Goal: Complete application form

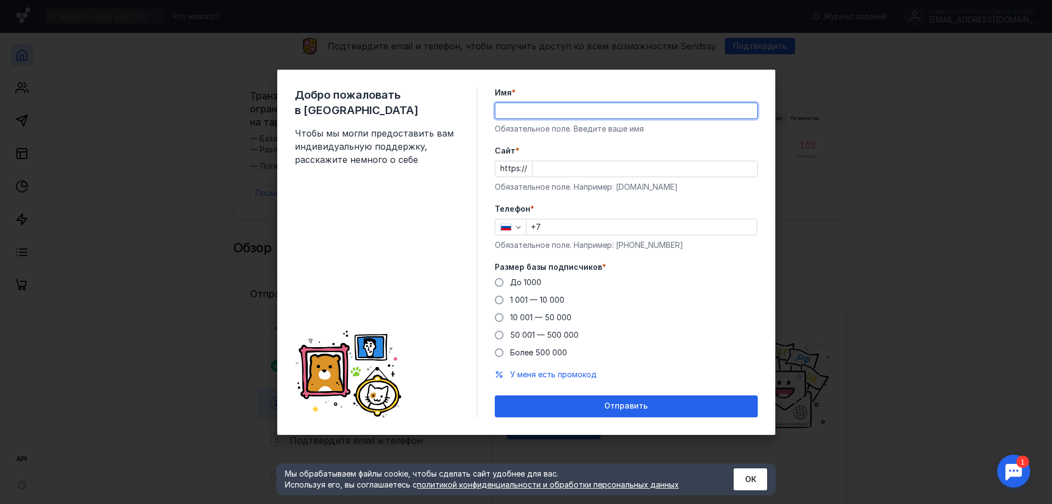
click at [557, 104] on input "Имя *" at bounding box center [626, 110] width 262 height 15
type input "Y"
type input "П"
type input "GRIZZLY"
click at [581, 169] on input "Cайт *" at bounding box center [645, 168] width 225 height 15
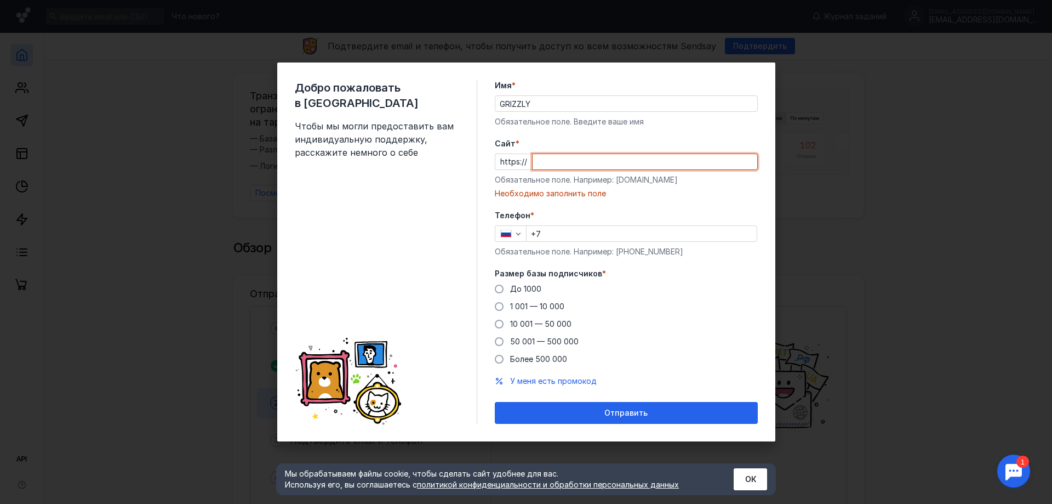
paste input "[DOMAIN_NAME]"
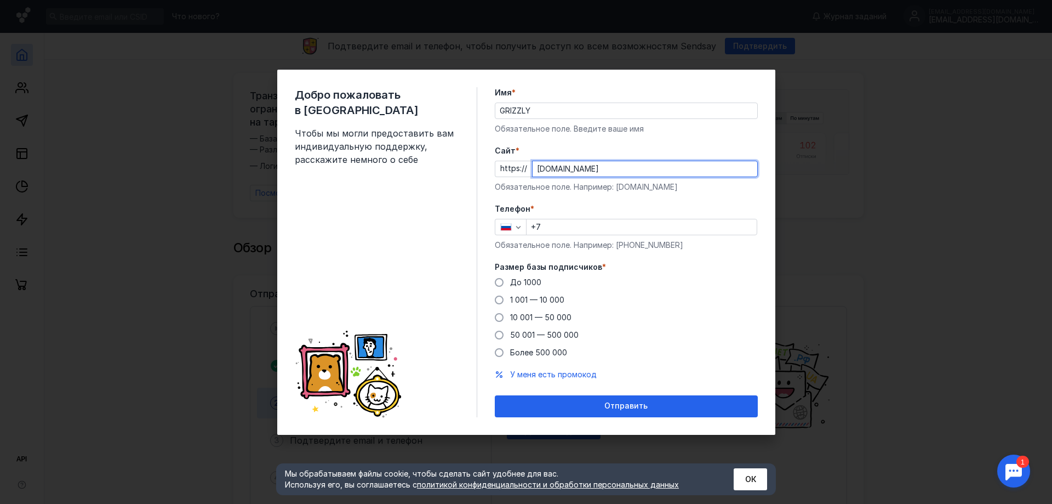
type input "[DOMAIN_NAME]"
click at [580, 227] on input "+7" at bounding box center [642, 226] width 230 height 15
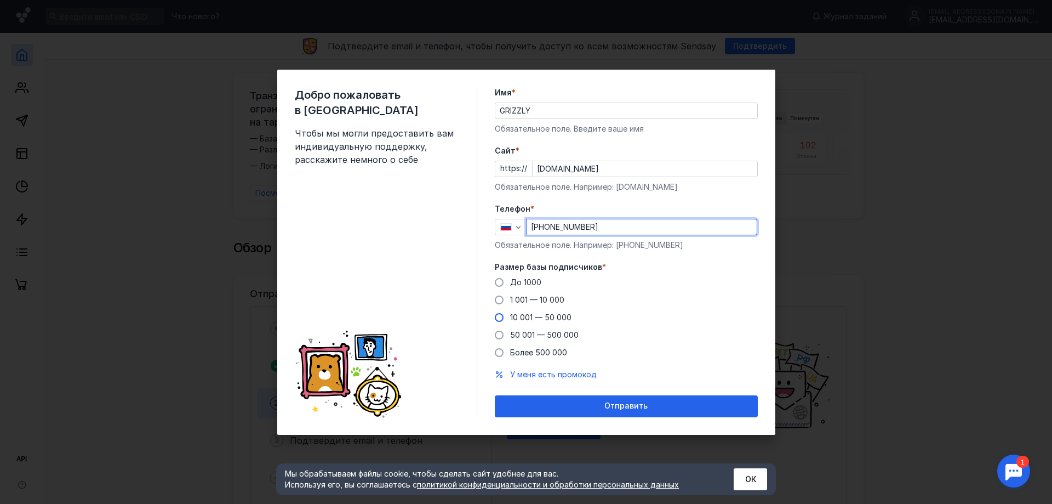
type input "[PHONE_NUMBER]"
click at [501, 317] on span at bounding box center [499, 317] width 9 height 9
click at [0, 0] on input "10 001 — 50 000" at bounding box center [0, 0] width 0 height 0
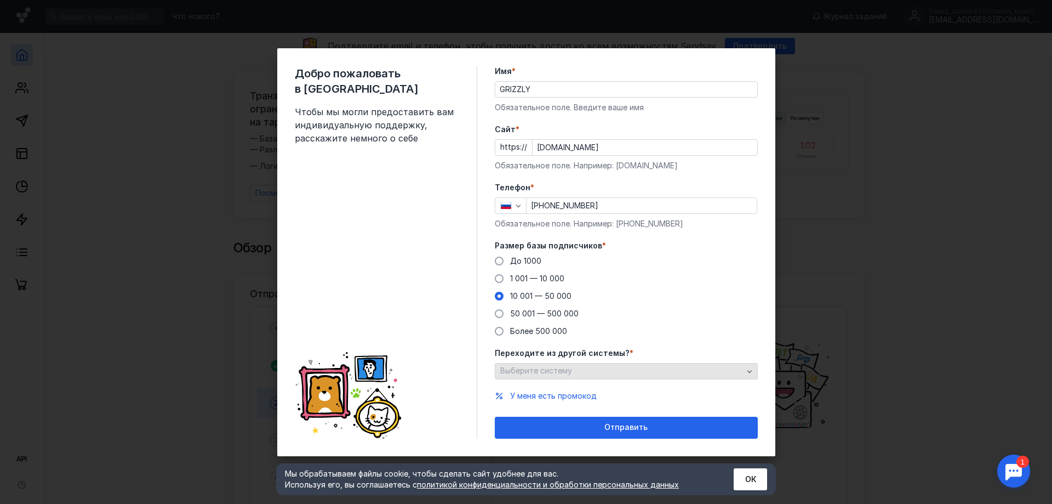
click at [745, 369] on icon "button" at bounding box center [749, 371] width 9 height 9
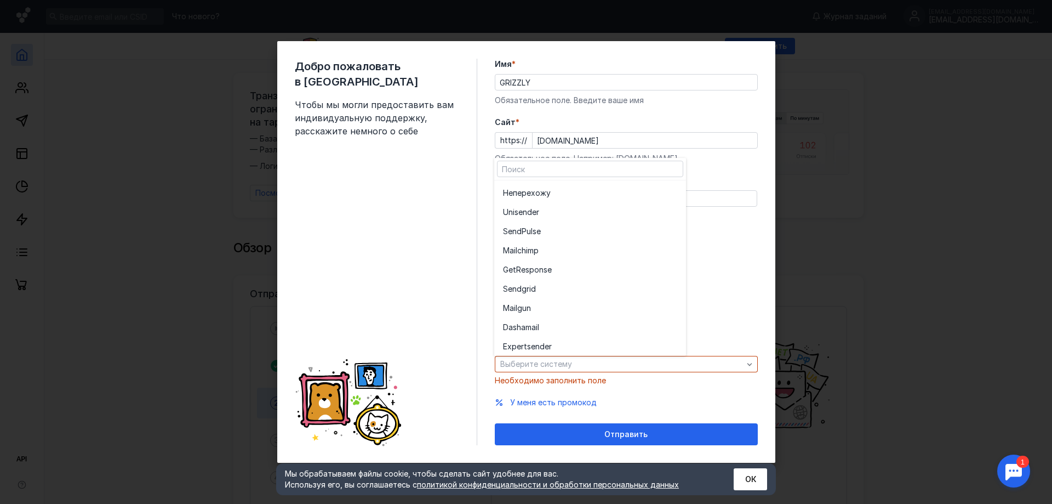
click at [727, 245] on div "Размер базы подписчиков * До [DATE] 1 001 — 10 000 10 001 — 50 000 50 001 — 500…" at bounding box center [626, 281] width 263 height 96
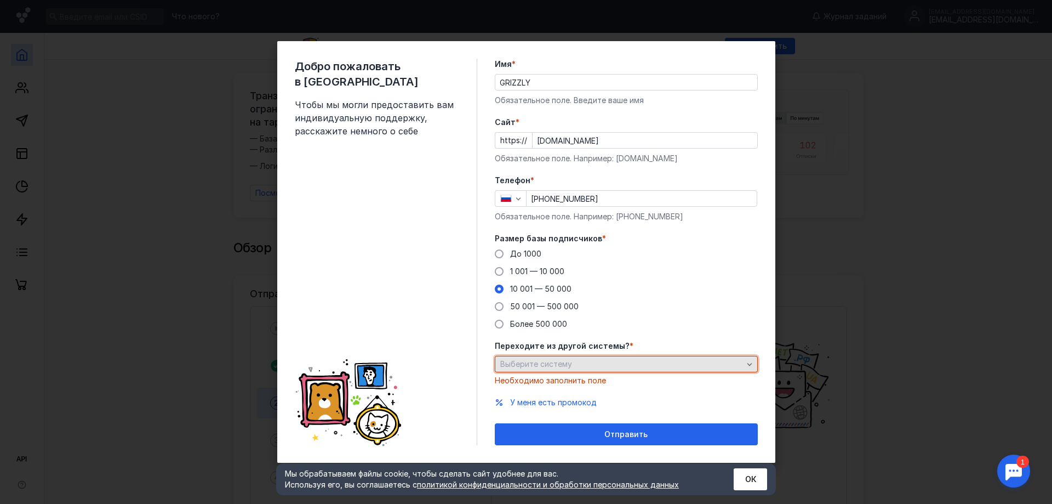
click at [753, 365] on icon "button" at bounding box center [749, 363] width 9 height 9
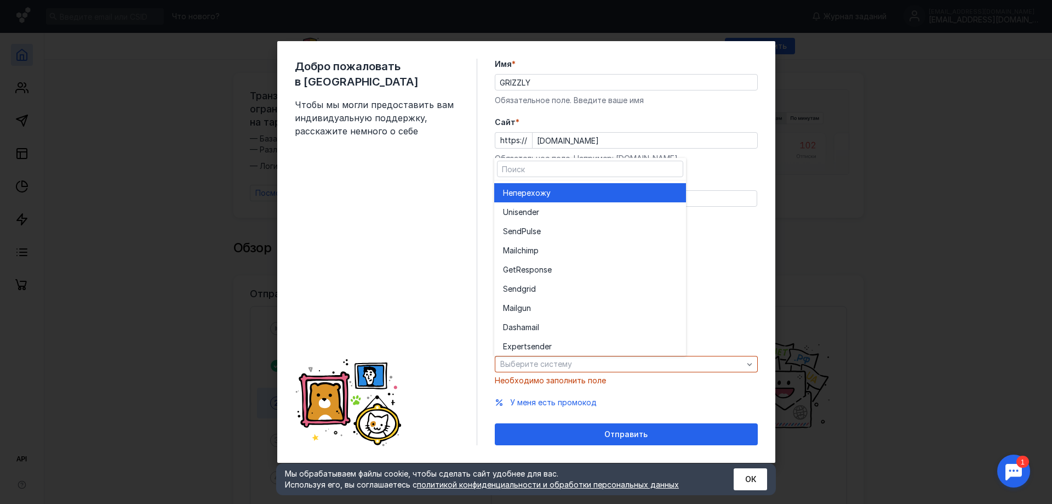
click at [567, 189] on div "Не перехожу" at bounding box center [590, 192] width 174 height 11
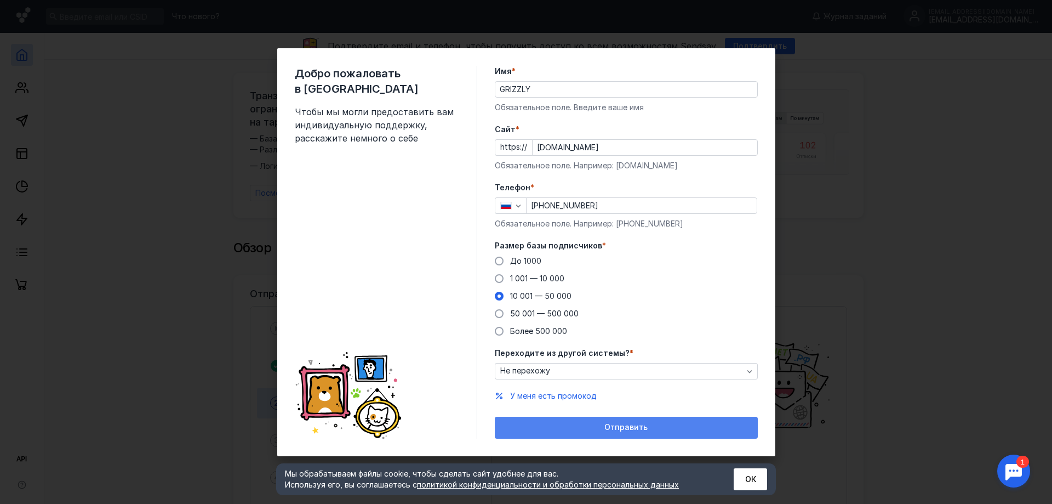
click at [590, 429] on div "Отправить" at bounding box center [626, 426] width 252 height 9
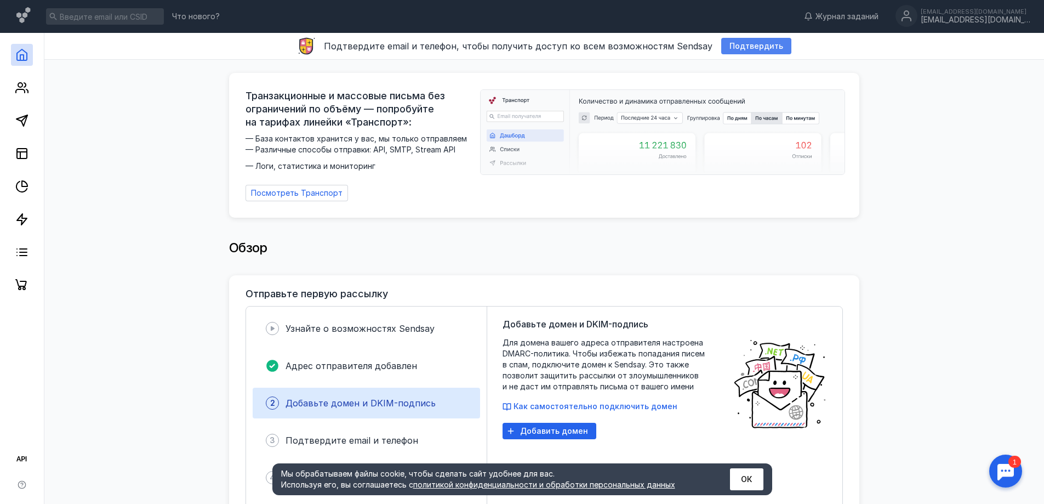
click at [740, 46] on span "Подтвердить" at bounding box center [756, 46] width 54 height 9
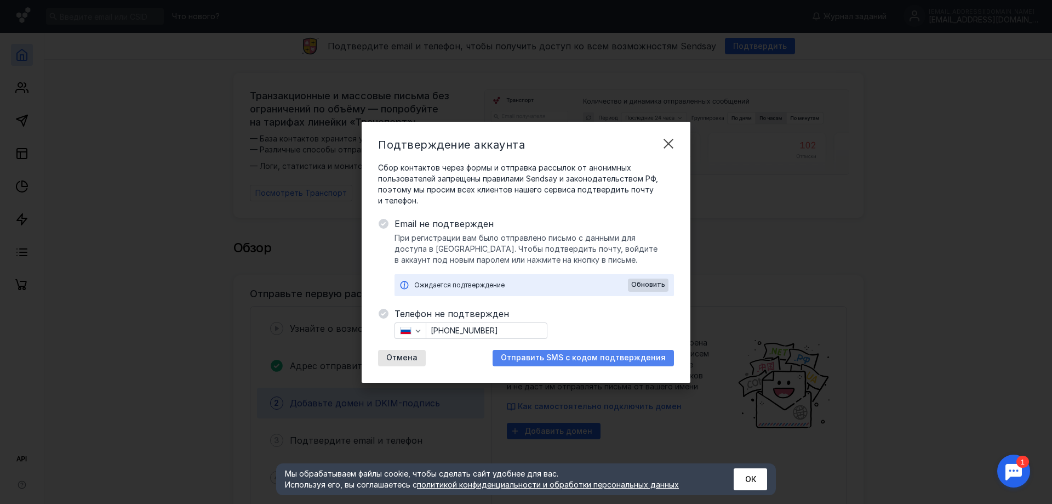
click at [592, 357] on span "Отправить SMS с кодом подтверждения" at bounding box center [583, 357] width 165 height 9
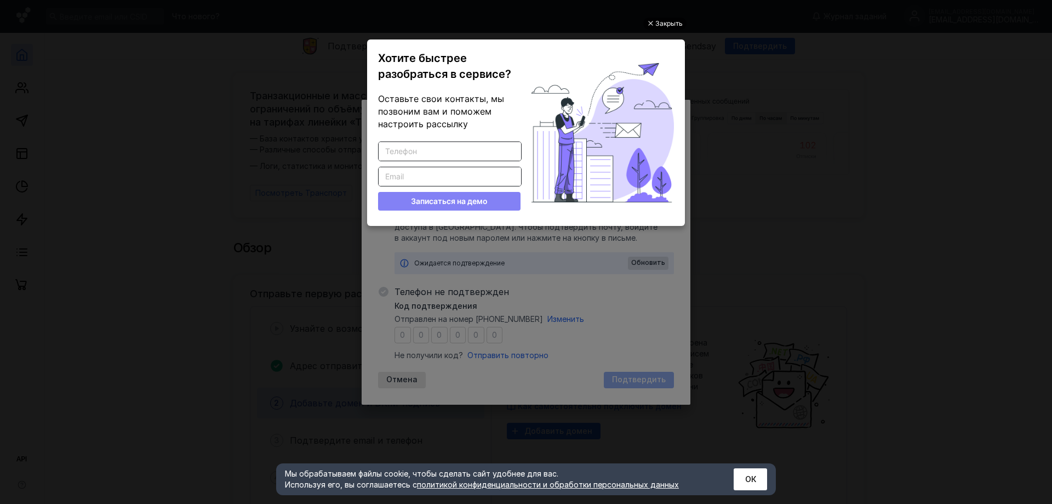
click at [655, 18] on div "Закрыть" at bounding box center [668, 24] width 27 height 12
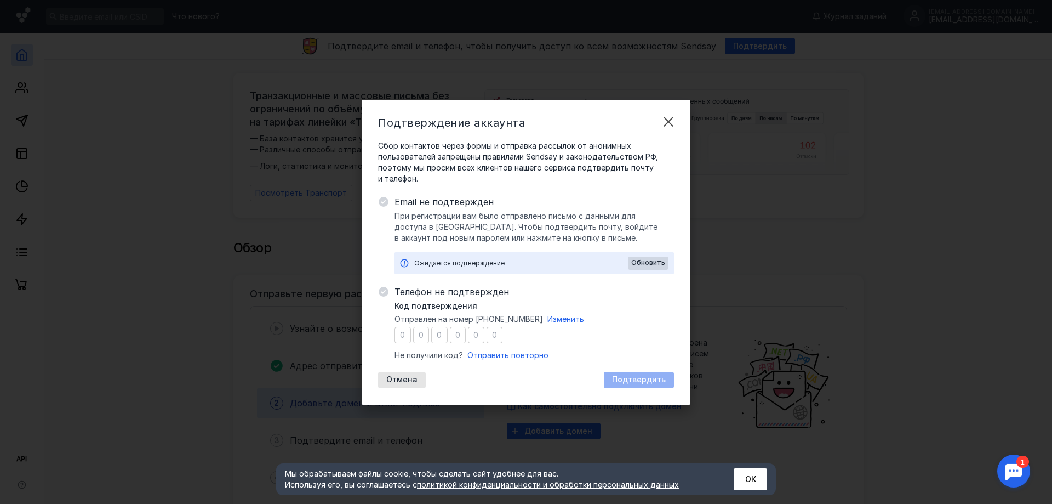
click at [852, 88] on div "Подтверждение аккаунта Сбор контактов через формы и отправка рассылок от аноним…" at bounding box center [526, 252] width 1052 height 504
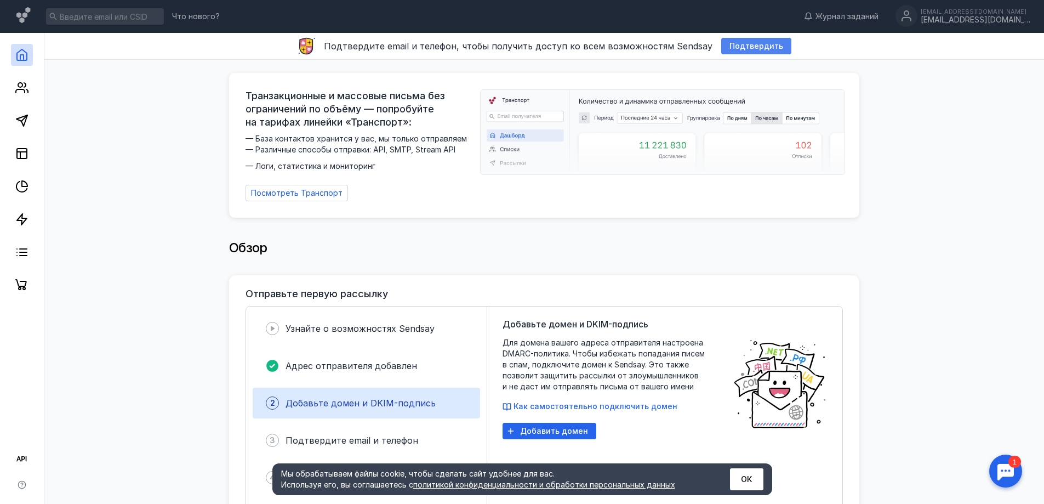
click at [740, 47] on span "Подтвердить" at bounding box center [756, 46] width 54 height 9
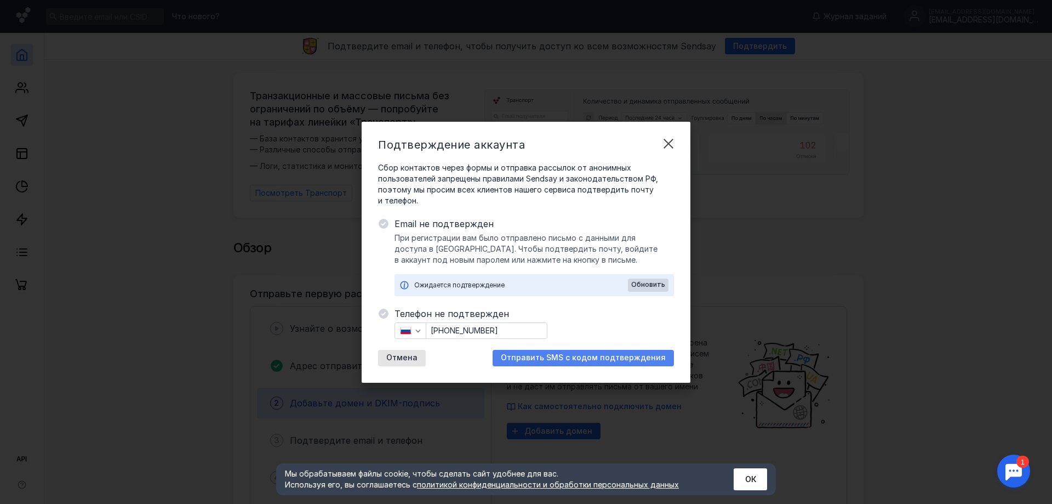
click at [557, 352] on div "Отправить SMS с кодом подтверждения" at bounding box center [583, 358] width 181 height 16
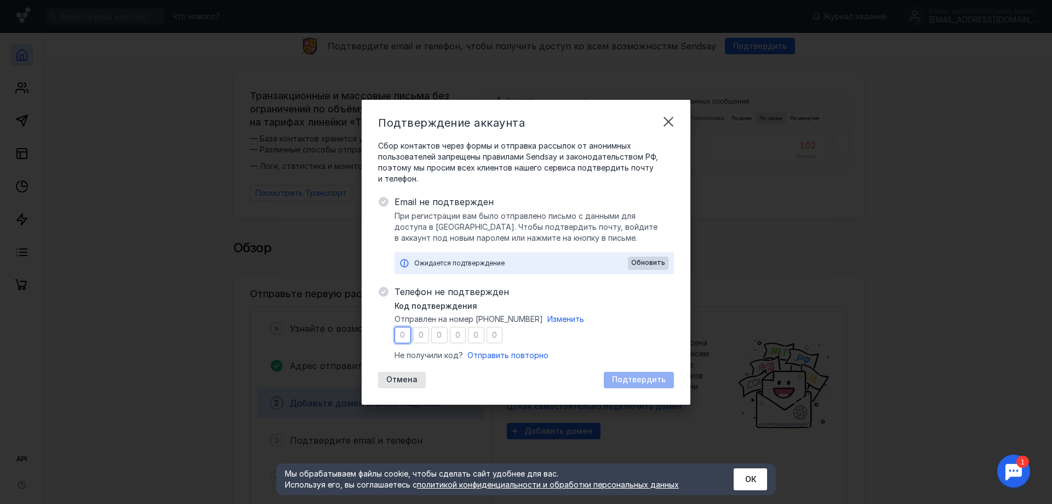
click at [402, 334] on input "number" at bounding box center [403, 335] width 16 height 16
click at [522, 358] on span "Отправить повторно" at bounding box center [507, 354] width 81 height 9
click at [407, 335] on input "number" at bounding box center [403, 335] width 16 height 16
type input "9"
type input "2"
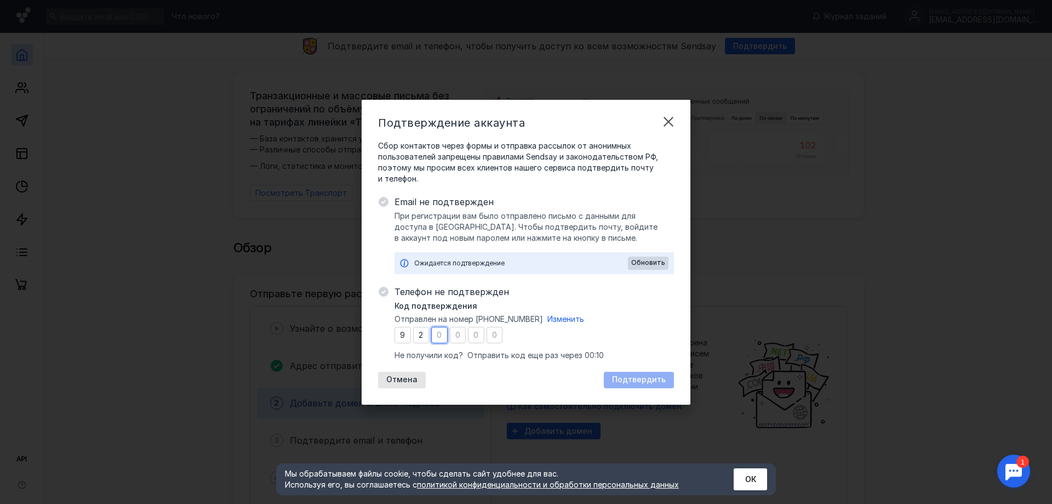
type input "1"
type input "5"
type input "3"
type input "2"
click at [647, 380] on span "Подтвердить" at bounding box center [639, 379] width 54 height 9
